Goal: Check status: Check status

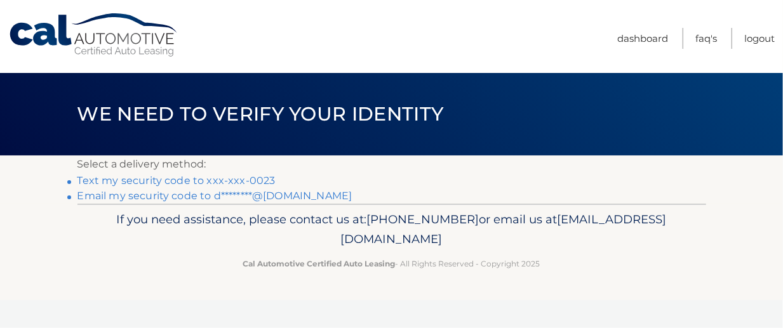
click at [205, 182] on link "Text my security code to xxx-xxx-0023" at bounding box center [176, 181] width 198 height 12
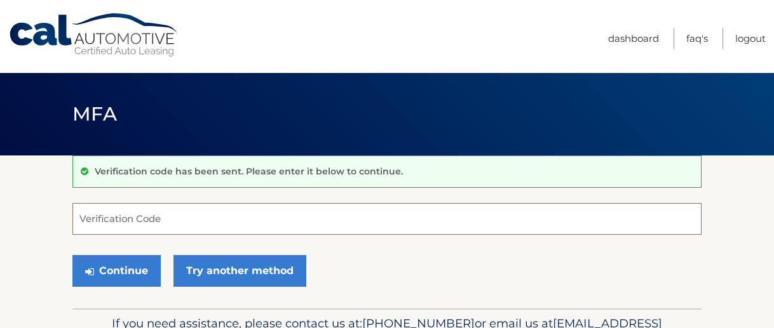
click at [156, 217] on input "Verification Code" at bounding box center [386, 219] width 629 height 32
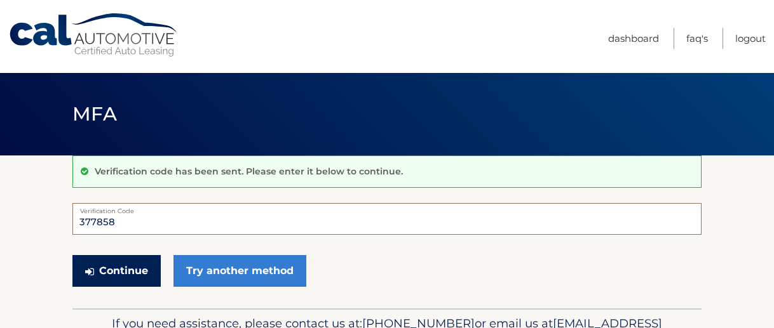
type input "377858"
click at [99, 272] on button "Continue" at bounding box center [116, 271] width 88 height 32
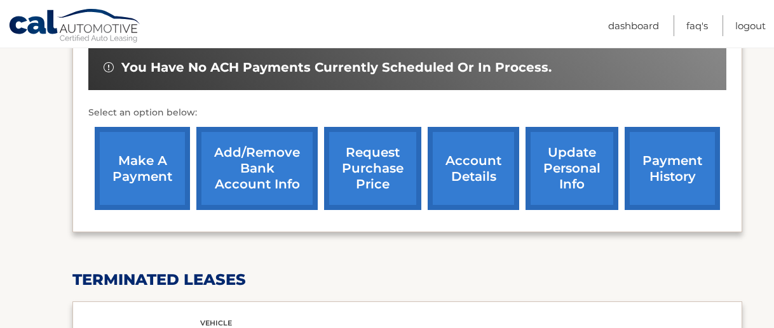
scroll to position [422, 0]
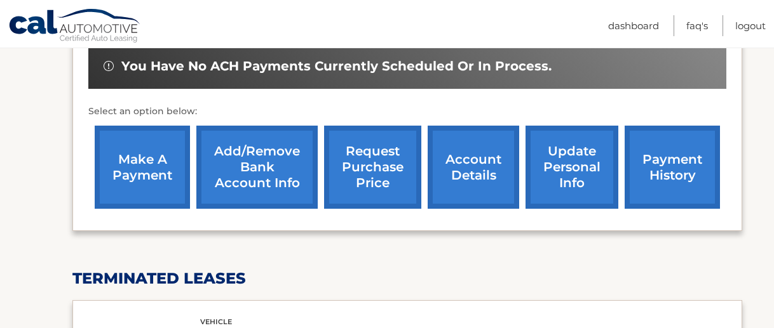
click at [368, 166] on link "request purchase price" at bounding box center [372, 167] width 97 height 83
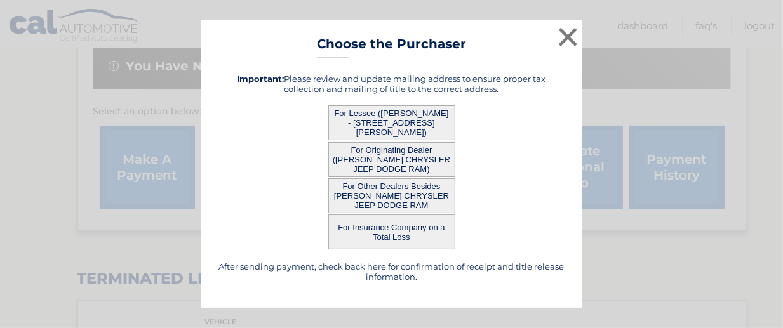
click at [370, 120] on button "For Lessee (DANIEL AHEARN - 278 MANNING ST, APT 304, HUDSON, ma 01749)" at bounding box center [391, 122] width 127 height 35
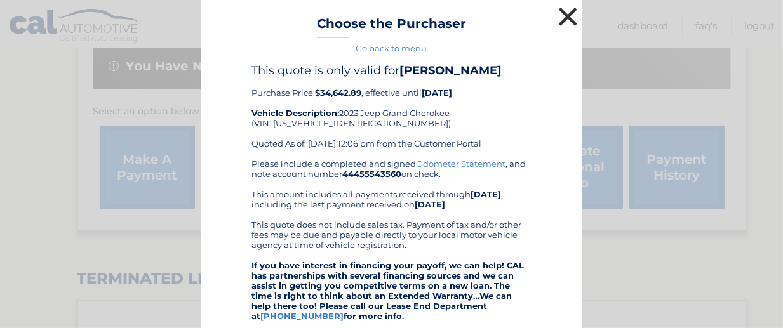
click at [566, 18] on button "×" at bounding box center [568, 16] width 25 height 25
